Goal: Check status: Check status

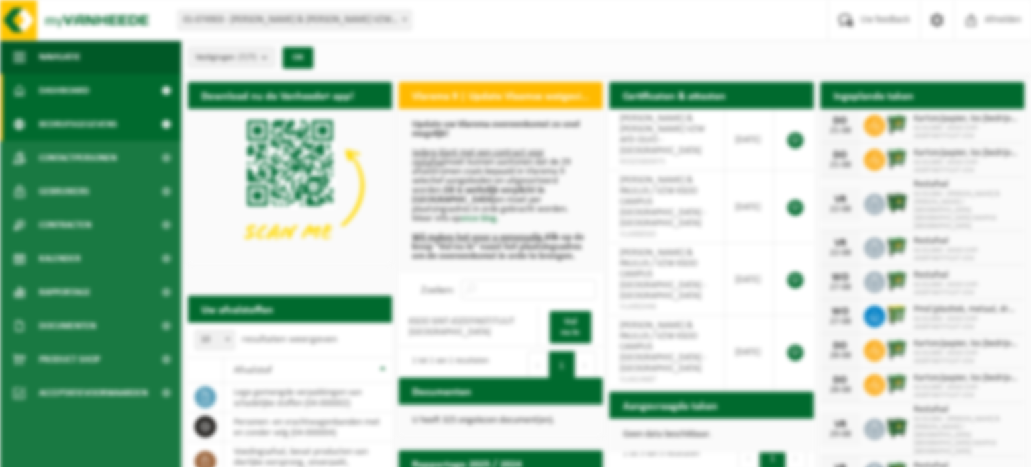
click at [58, 127] on span "Bedrijfsgegevens" at bounding box center [78, 124] width 79 height 34
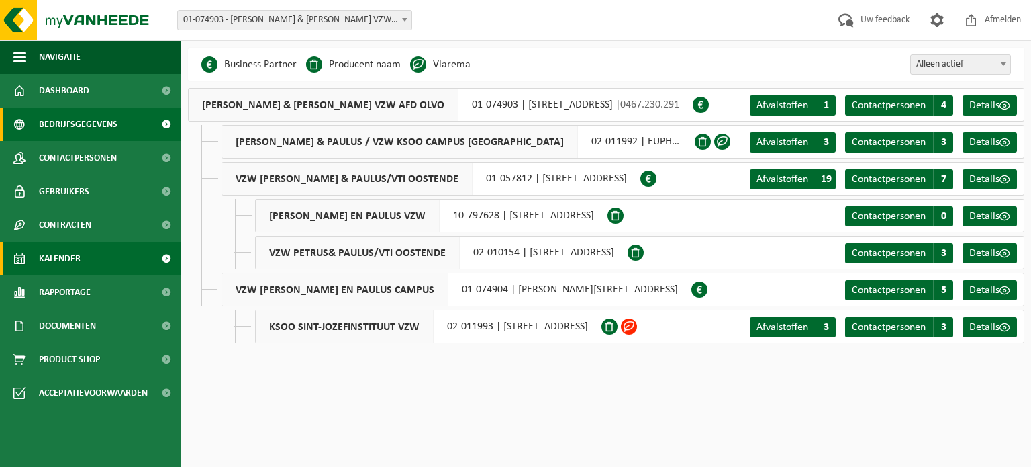
click at [67, 260] on span "Kalender" at bounding box center [60, 259] width 42 height 34
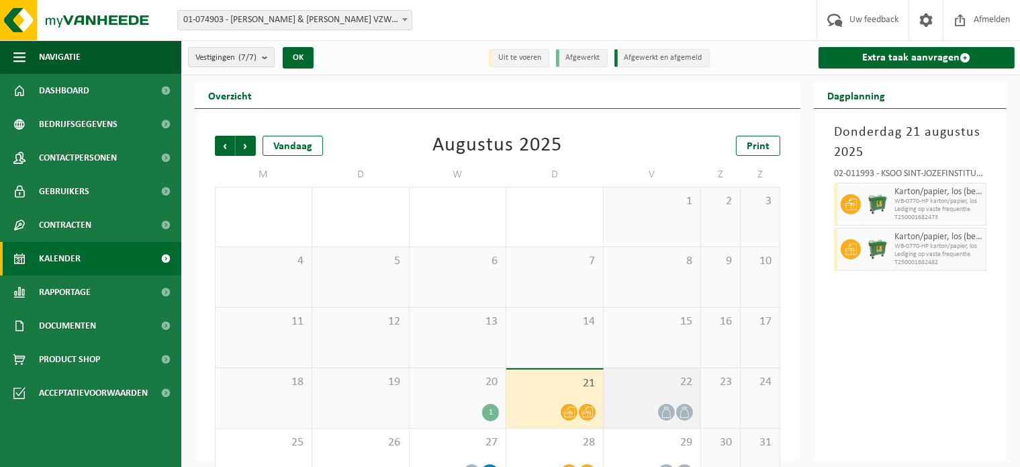
click at [618, 383] on span "22" at bounding box center [651, 382] width 83 height 15
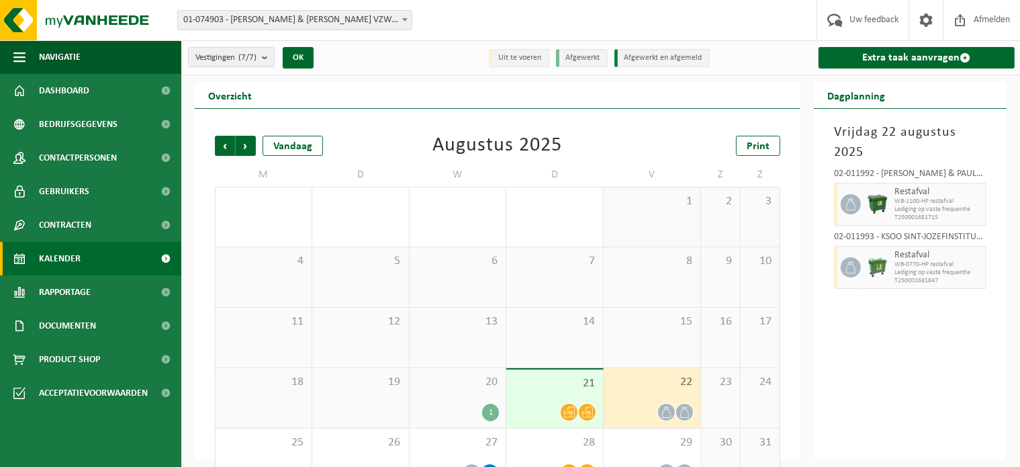
click at [540, 388] on span "21" at bounding box center [554, 383] width 83 height 15
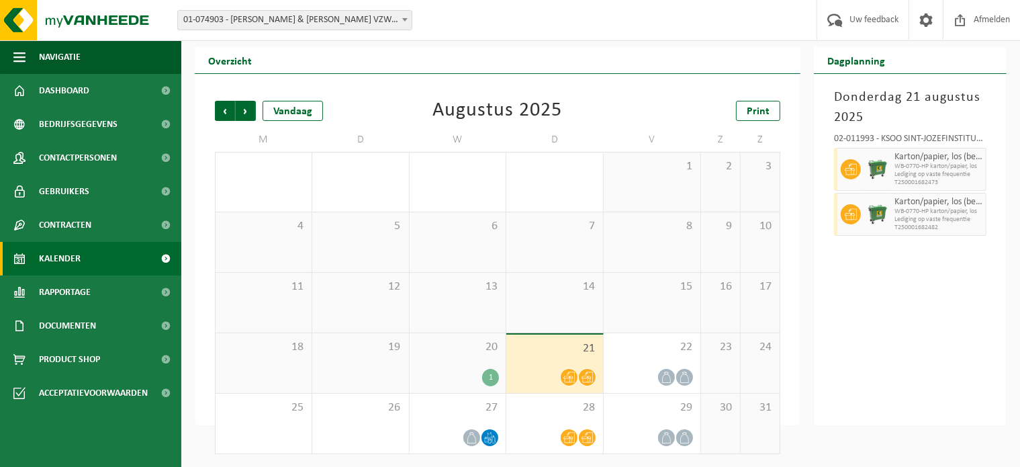
scroll to position [34, 0]
click at [670, 424] on div "29" at bounding box center [652, 424] width 97 height 60
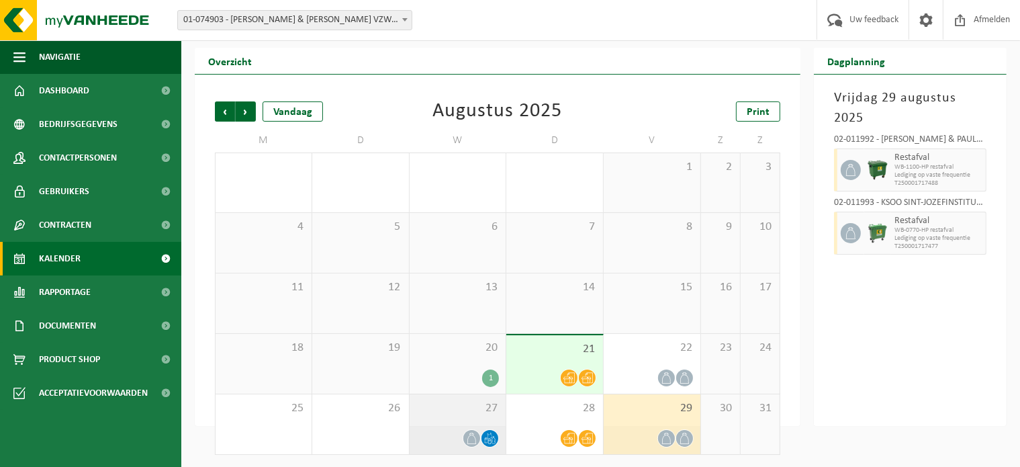
click at [493, 416] on div "27" at bounding box center [458, 424] width 97 height 60
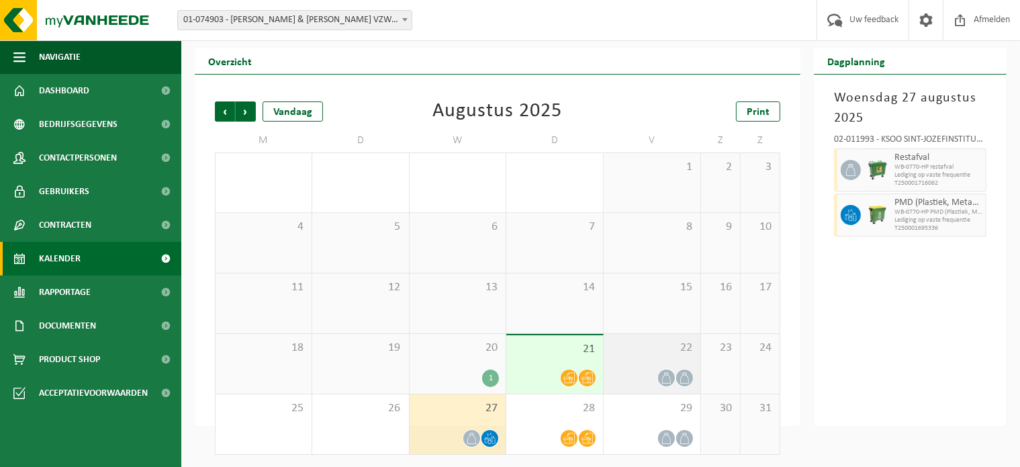
click at [621, 346] on span "22" at bounding box center [651, 347] width 83 height 15
